Goal: Information Seeking & Learning: Learn about a topic

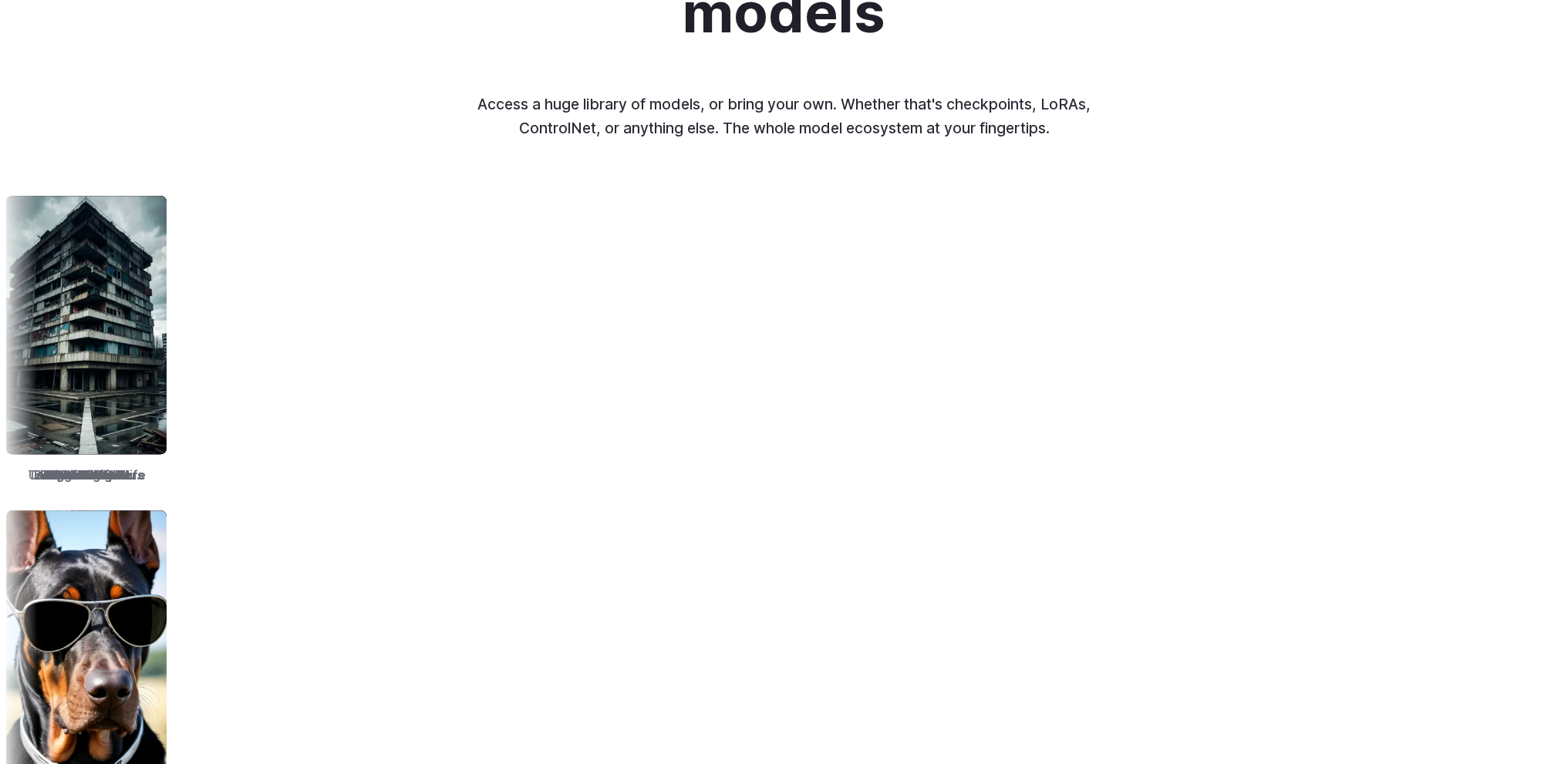
scroll to position [1850, 0]
